Goal: Find specific page/section: Find specific page/section

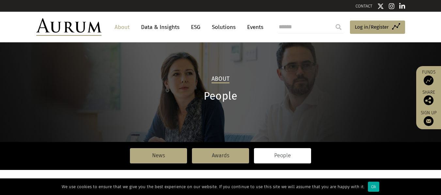
click at [292, 155] on link "People" at bounding box center [282, 155] width 57 height 15
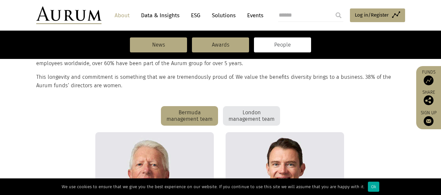
scroll to position [152, 0]
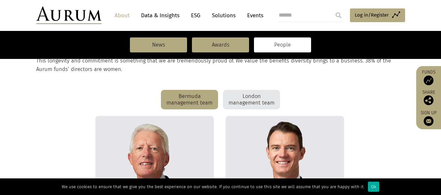
click at [261, 104] on div "London management team" at bounding box center [251, 100] width 57 height 20
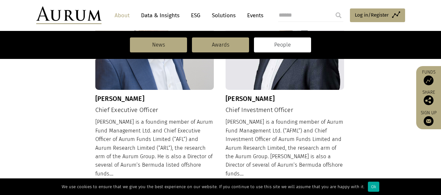
scroll to position [297, 0]
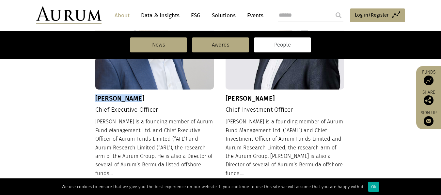
drag, startPoint x: 138, startPoint y: 98, endPoint x: 95, endPoint y: 96, distance: 42.8
click at [95, 96] on h3 "[PERSON_NAME]" at bounding box center [154, 99] width 119 height 8
copy h3 "[PERSON_NAME]"
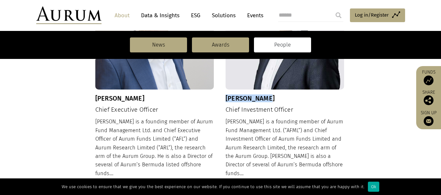
drag, startPoint x: 277, startPoint y: 97, endPoint x: 227, endPoint y: 96, distance: 50.2
click at [227, 96] on h3 "[PERSON_NAME]" at bounding box center [284, 99] width 119 height 8
copy h3 "[PERSON_NAME]"
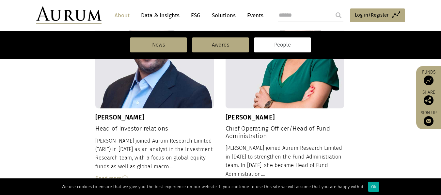
scroll to position [507, 0]
drag, startPoint x: 280, startPoint y: 110, endPoint x: 223, endPoint y: 108, distance: 57.1
click at [223, 108] on div "[PERSON_NAME] Head of Investor relations [PERSON_NAME] joined Aurum Research Li…" at bounding box center [220, 95] width 250 height 211
click at [279, 113] on h3 "[PERSON_NAME]" at bounding box center [284, 117] width 119 height 8
drag, startPoint x: 279, startPoint y: 107, endPoint x: 228, endPoint y: 108, distance: 51.2
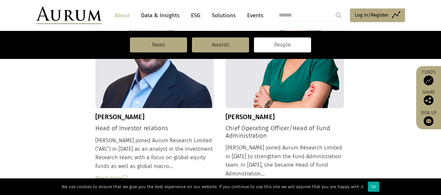
click at [228, 113] on h3 "[PERSON_NAME]" at bounding box center [284, 117] width 119 height 8
copy h3 "[PERSON_NAME]"
